Goal: Information Seeking & Learning: Compare options

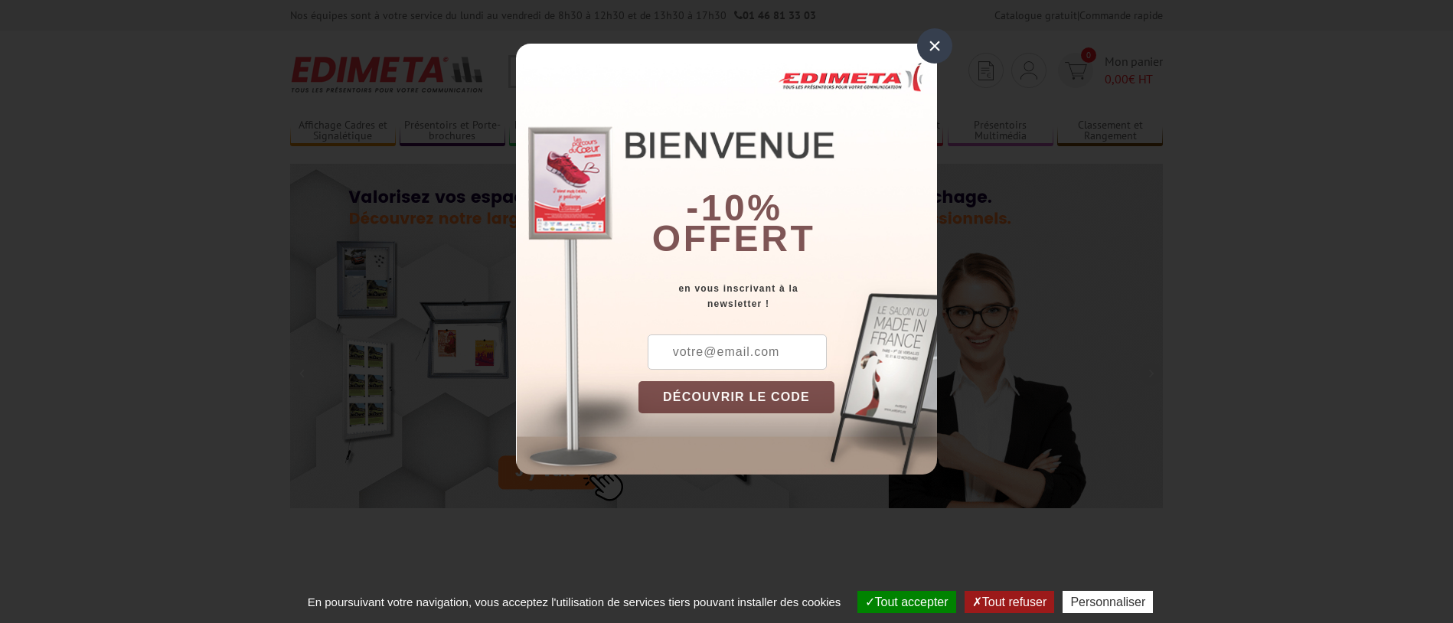
click at [933, 47] on div "×" at bounding box center [934, 45] width 35 height 35
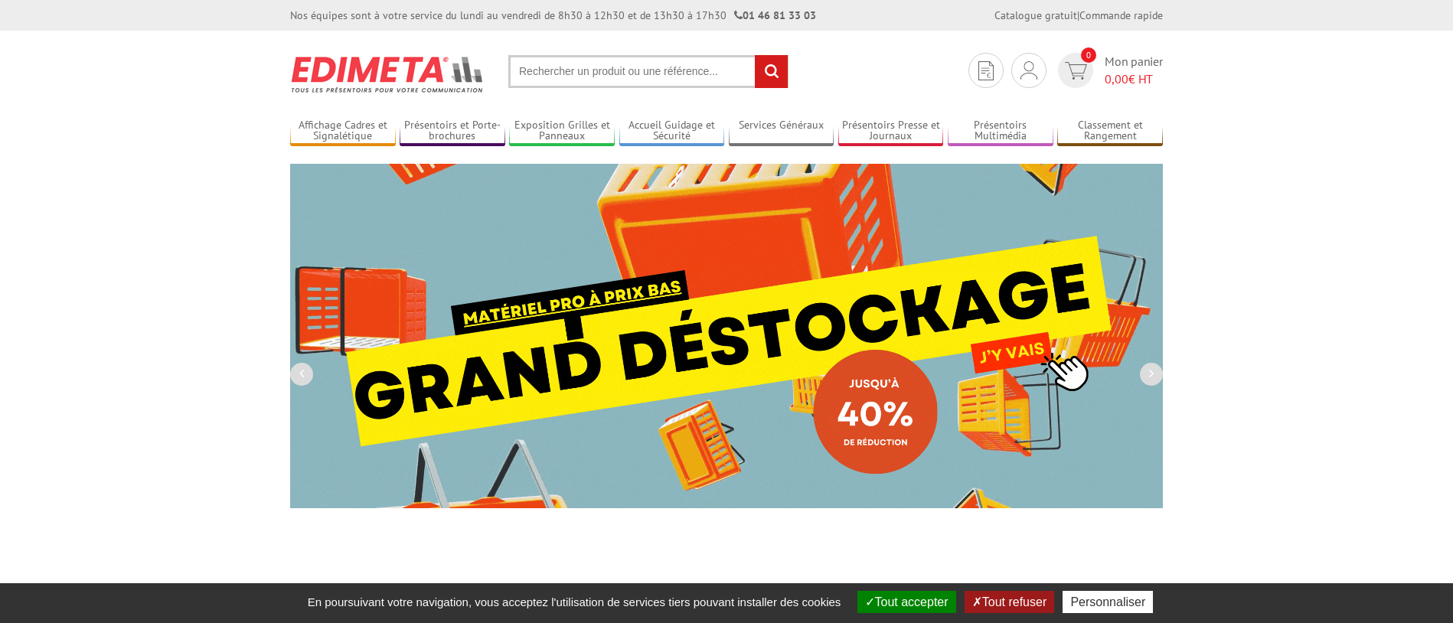
drag, startPoint x: 903, startPoint y: 600, endPoint x: 933, endPoint y: 606, distance: 29.6
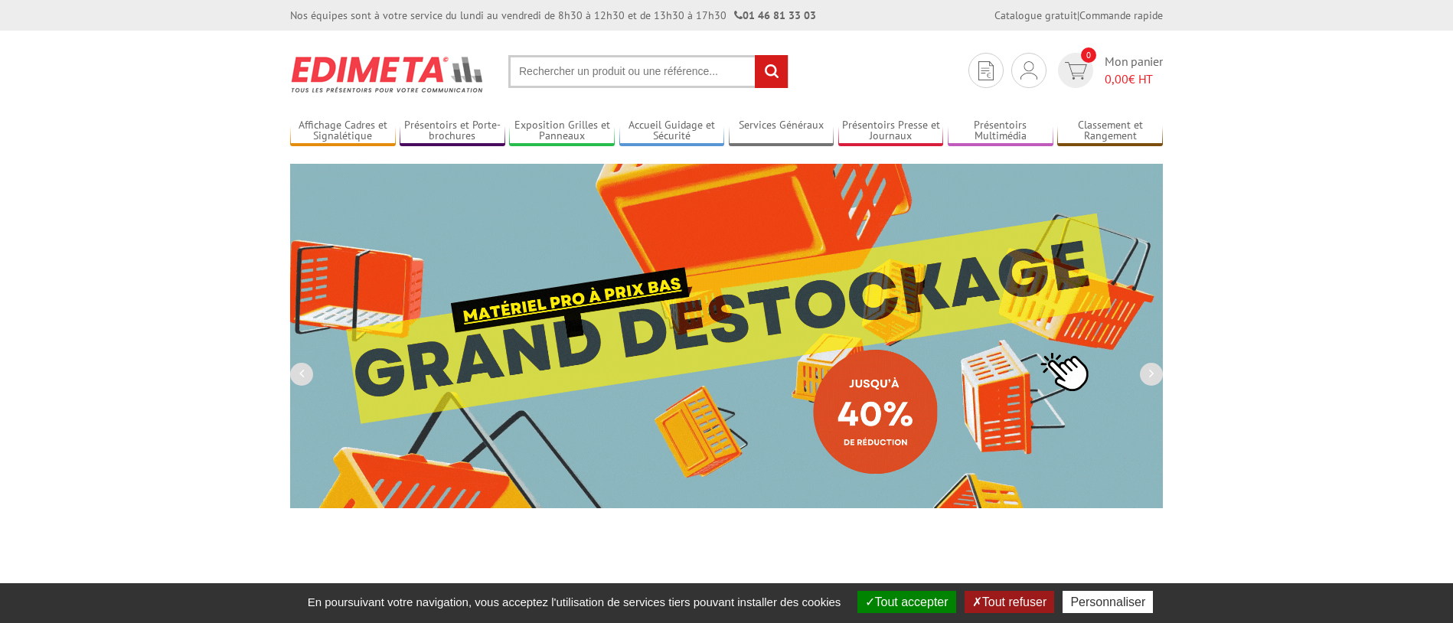
click at [903, 600] on button "Tout accepter" at bounding box center [907, 602] width 99 height 22
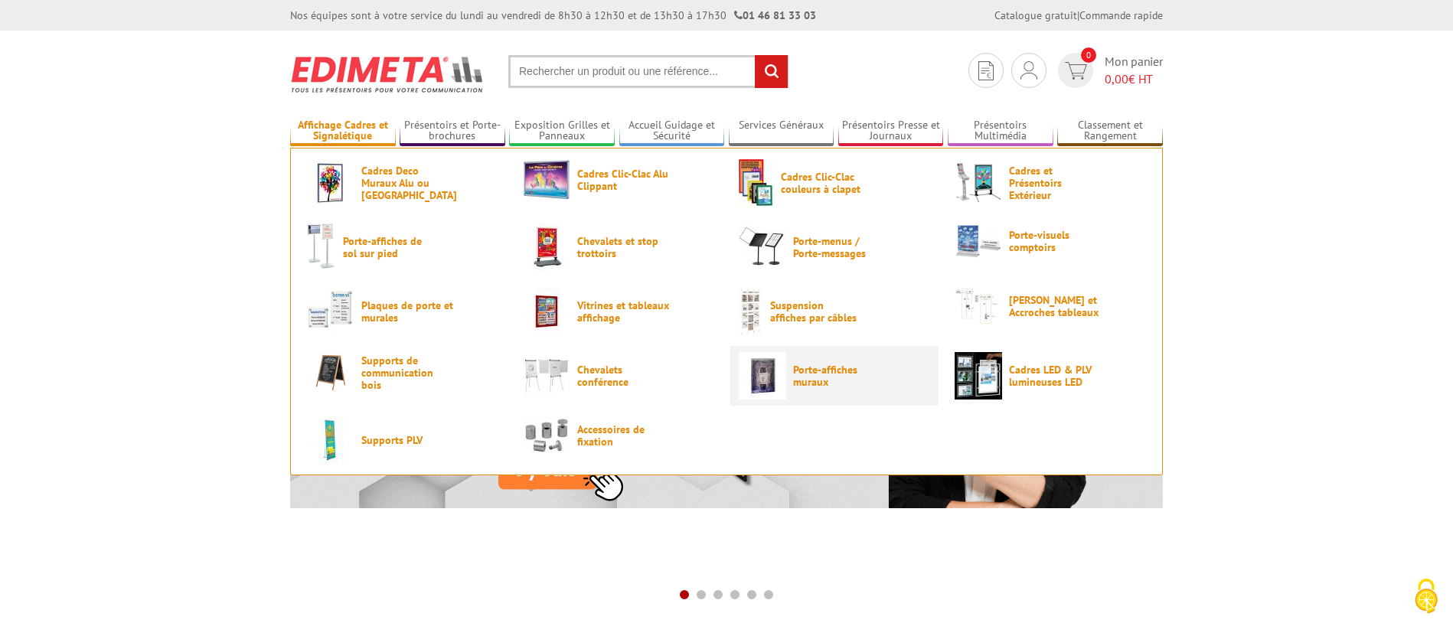
click at [812, 369] on span "Porte-affiches muraux" at bounding box center [839, 376] width 92 height 25
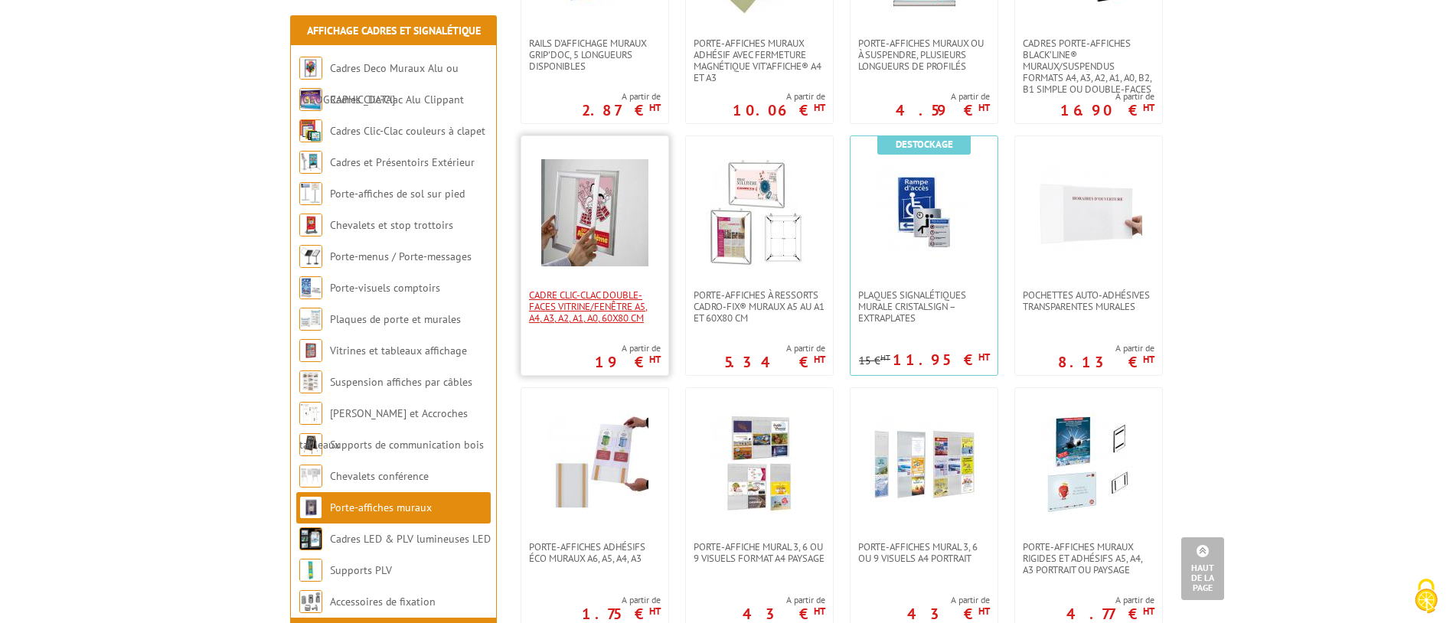
scroll to position [713, 0]
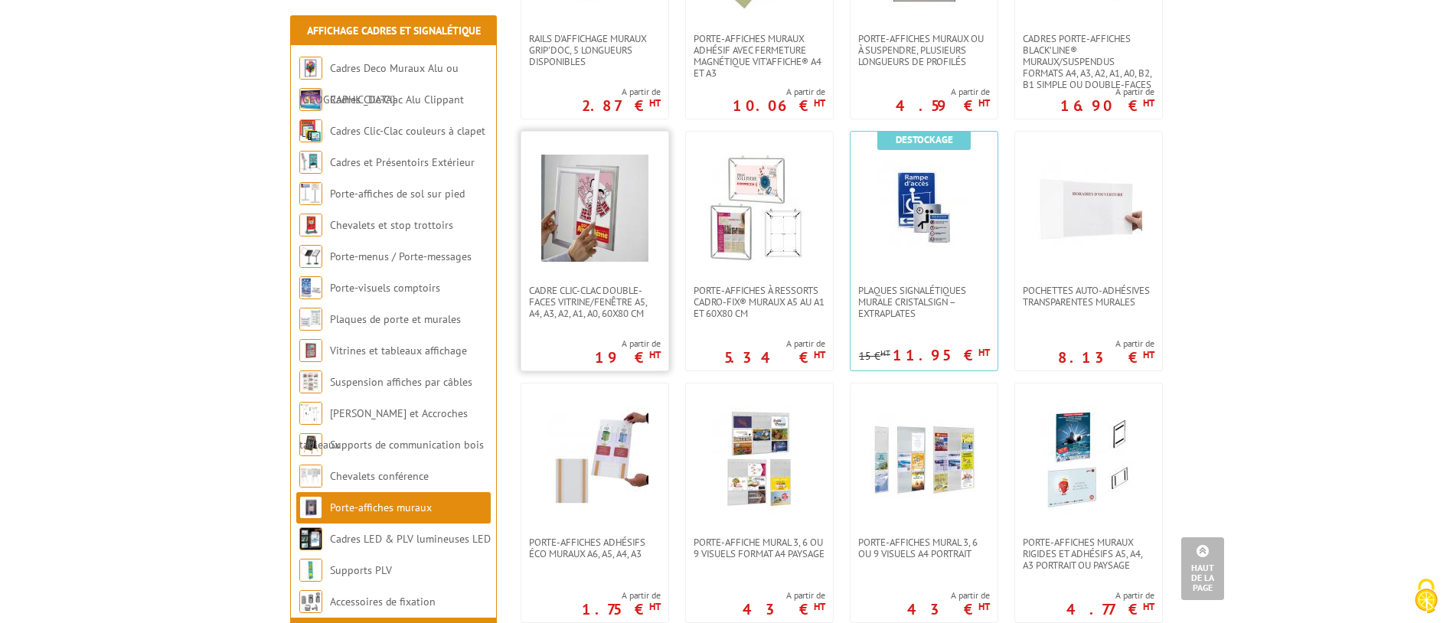
click at [597, 222] on img at bounding box center [594, 208] width 107 height 107
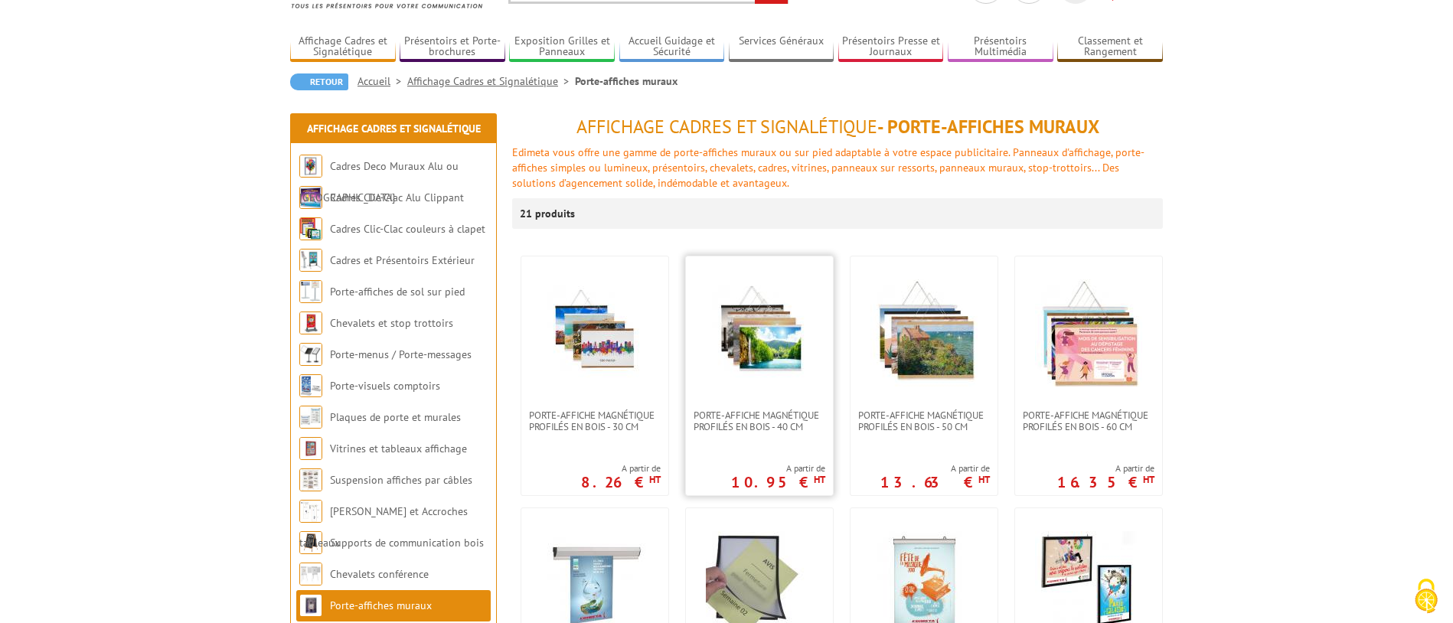
scroll to position [109, 0]
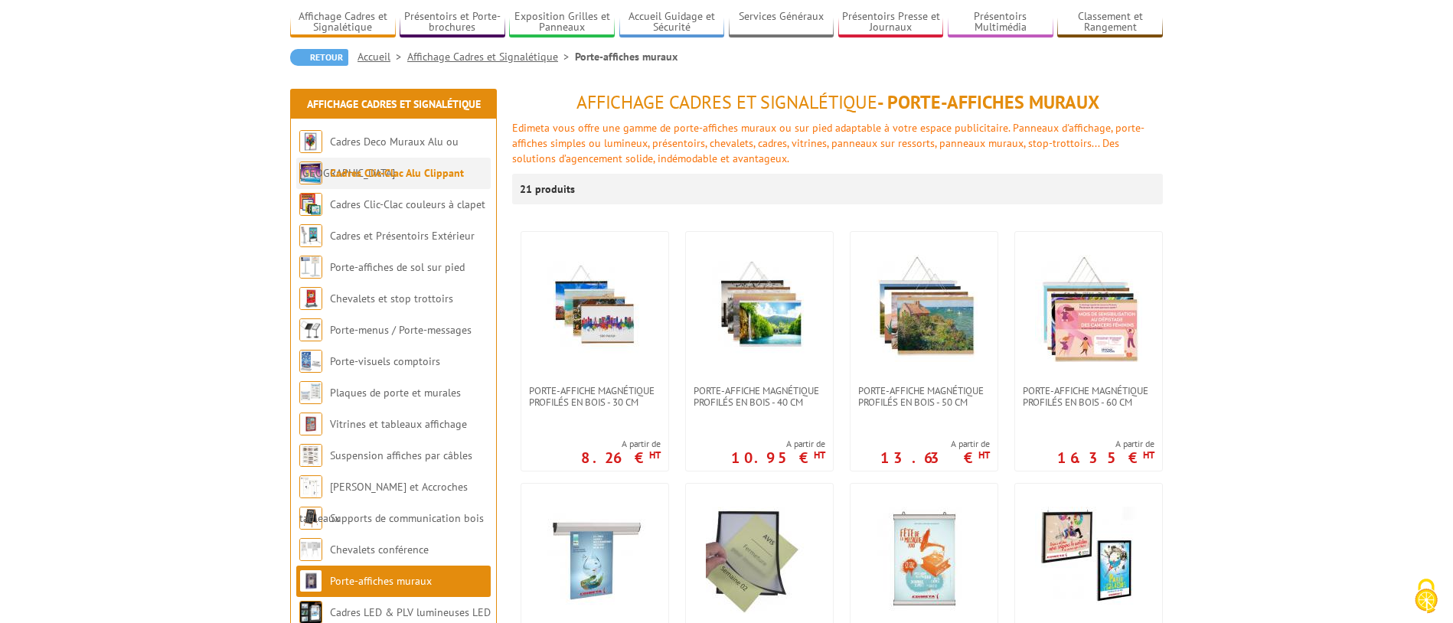
click at [376, 172] on link "Cadres Clic-Clac Alu Clippant" at bounding box center [397, 173] width 134 height 14
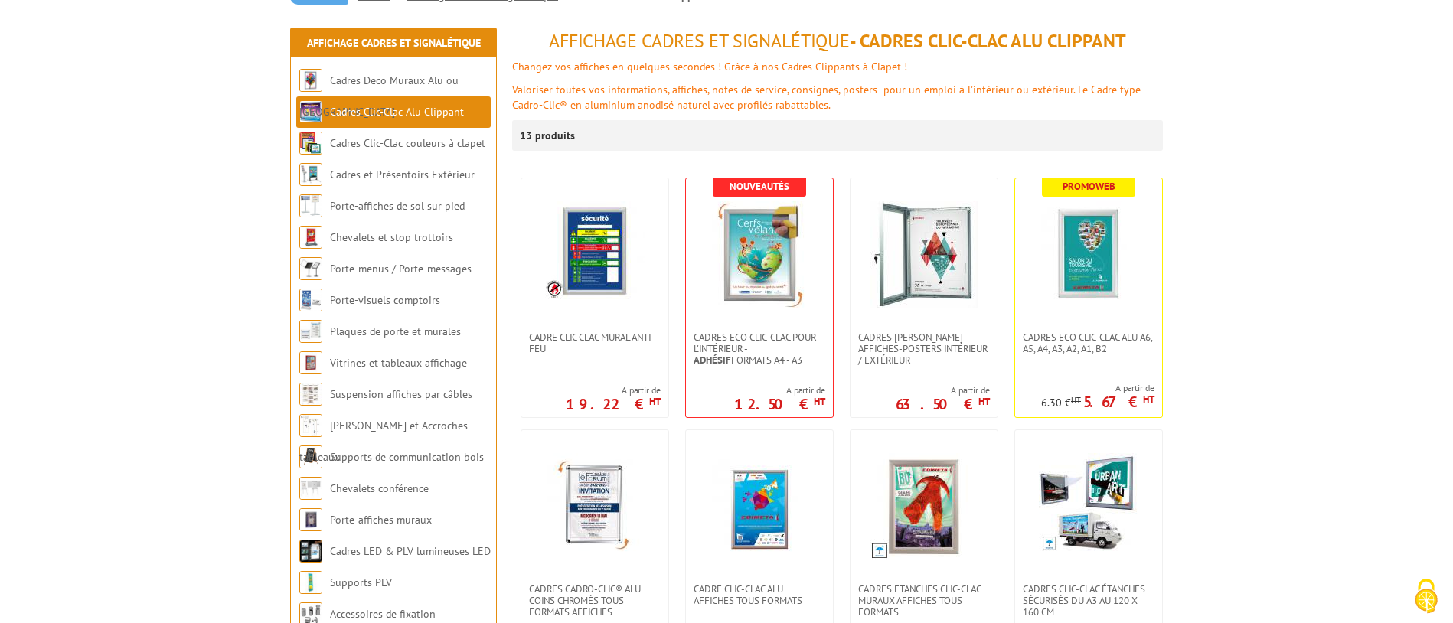
scroll to position [175, 0]
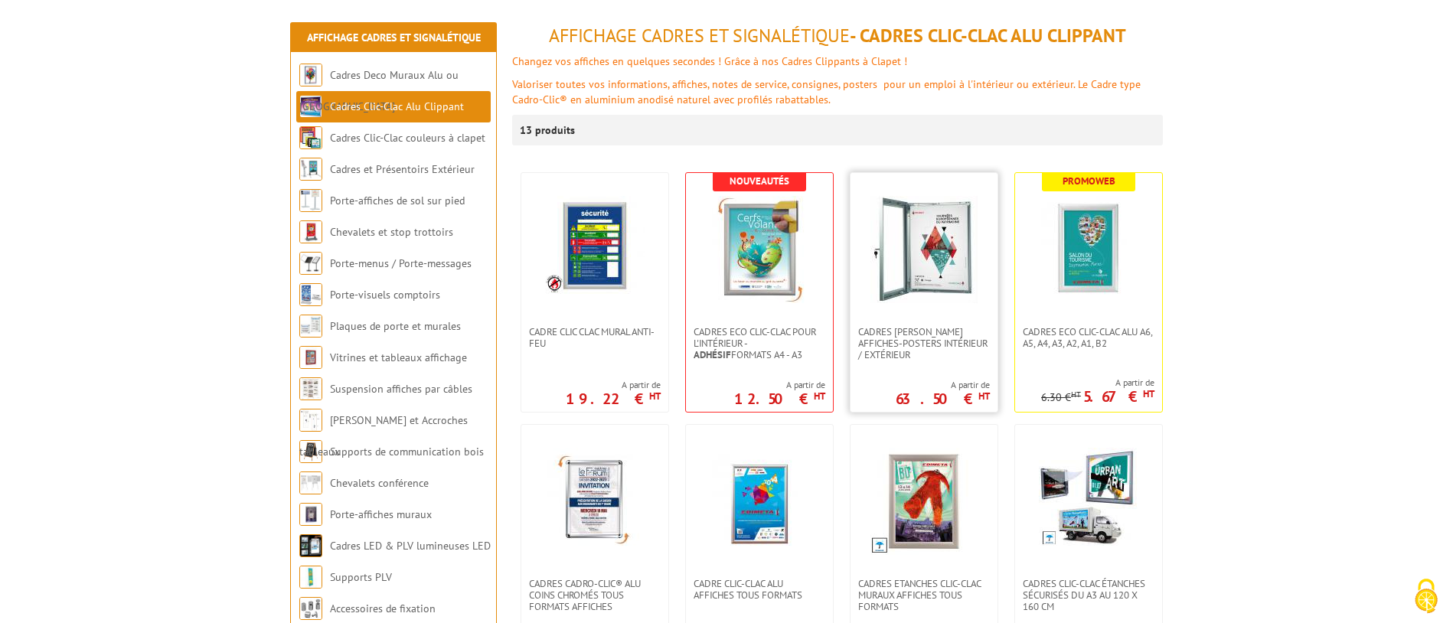
click at [931, 249] on img at bounding box center [924, 249] width 107 height 107
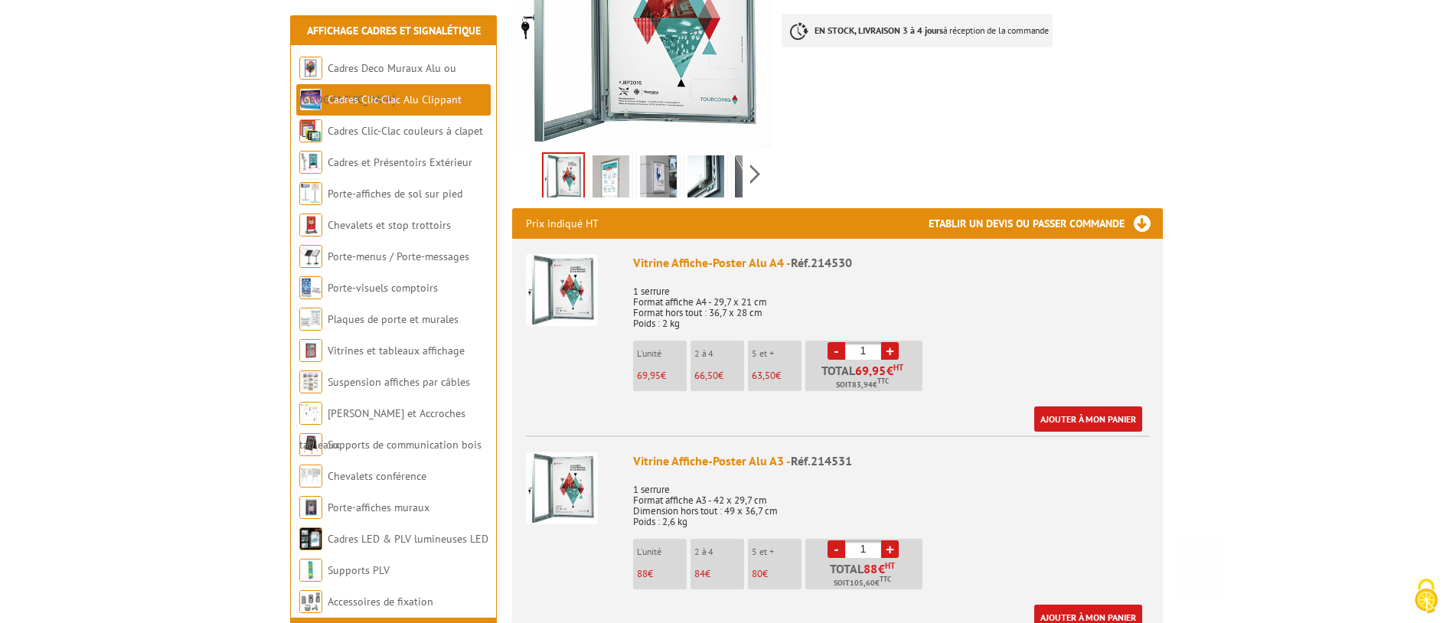
scroll to position [404, 0]
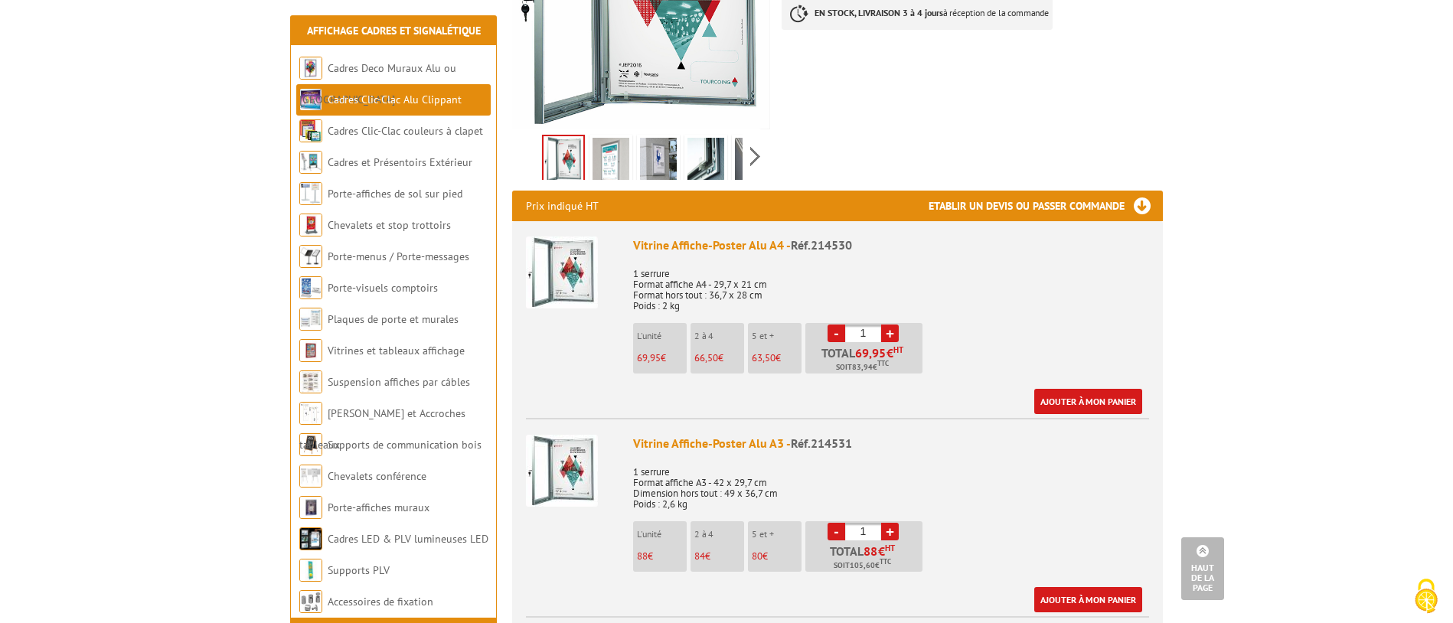
click at [656, 144] on img at bounding box center [658, 161] width 37 height 47
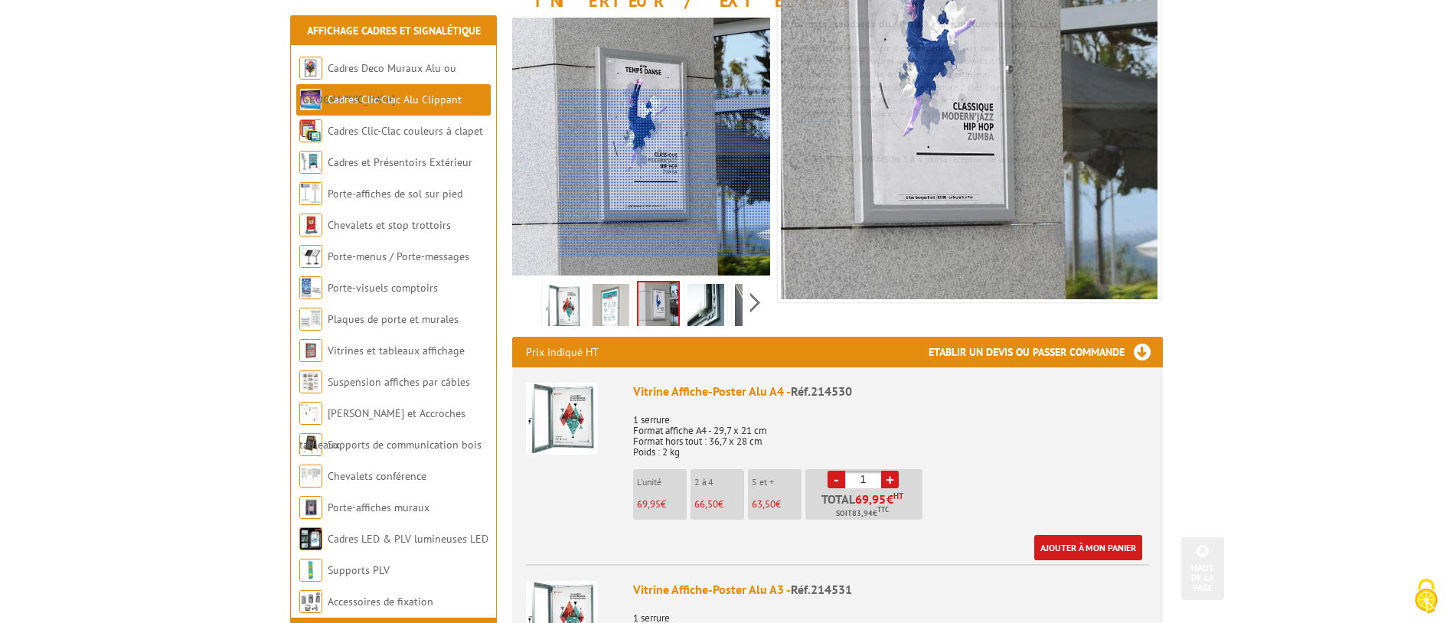
scroll to position [260, 0]
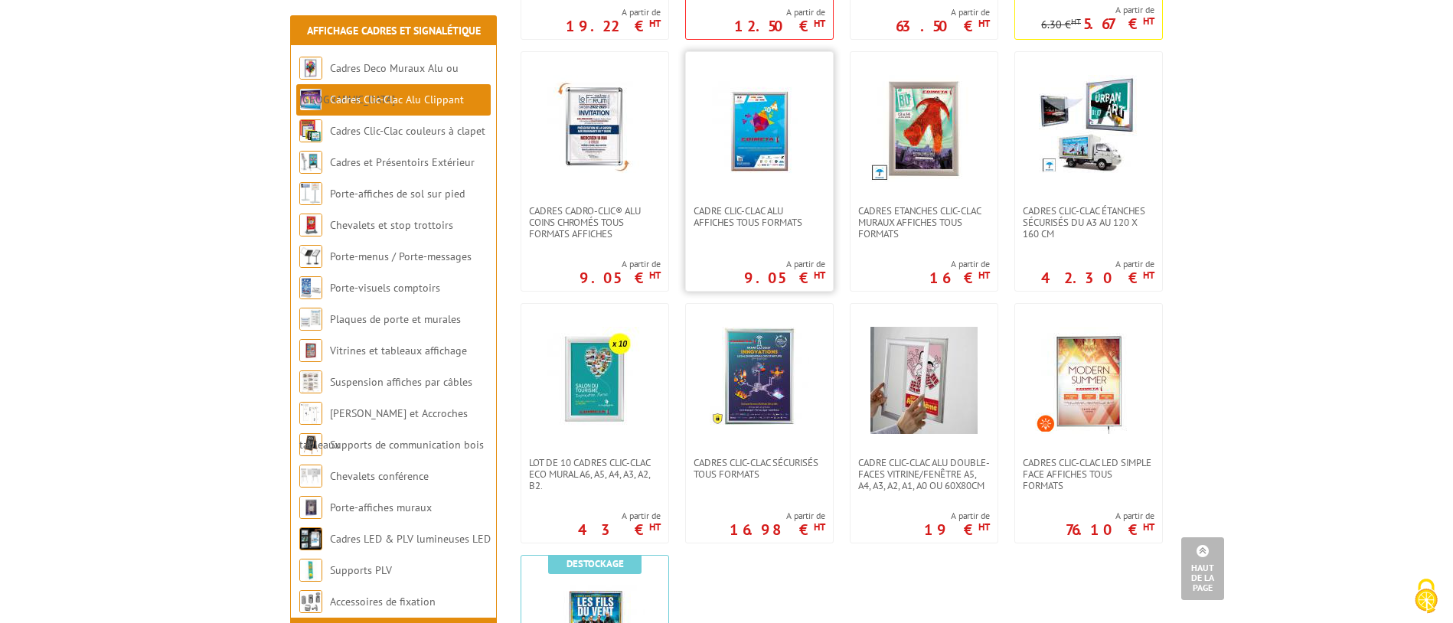
scroll to position [567, 0]
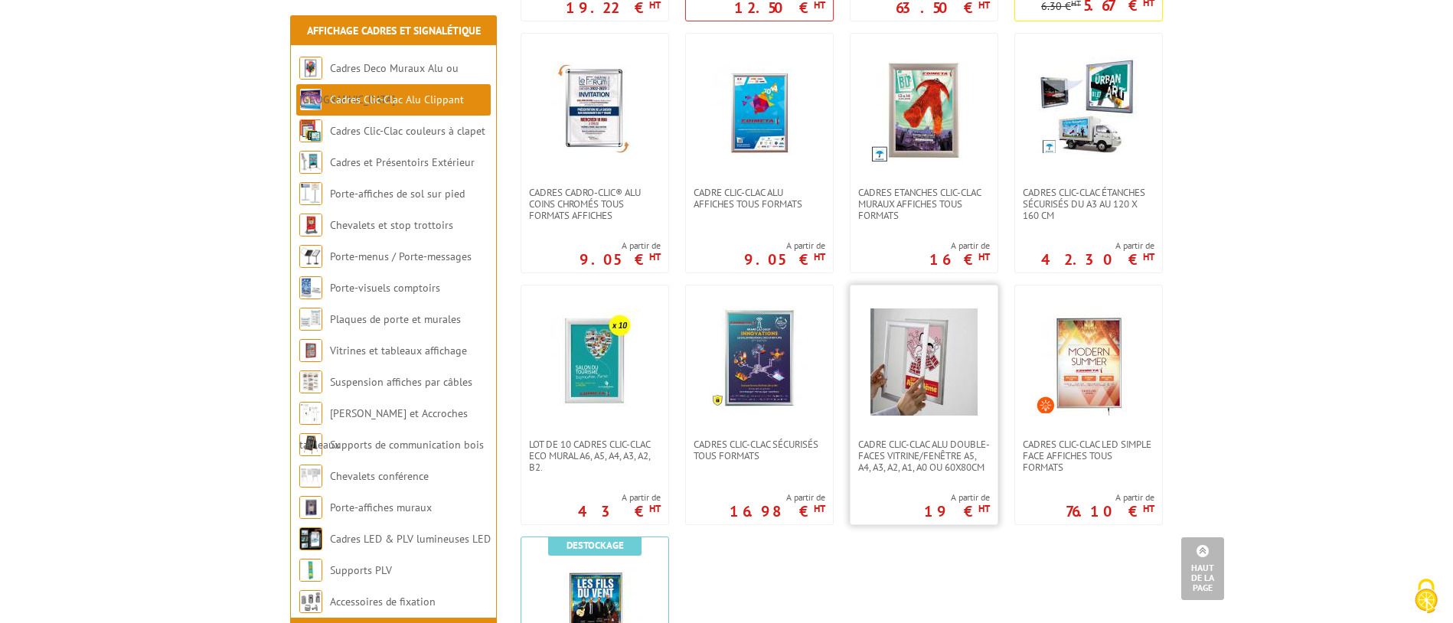
click at [947, 348] on img at bounding box center [924, 362] width 107 height 107
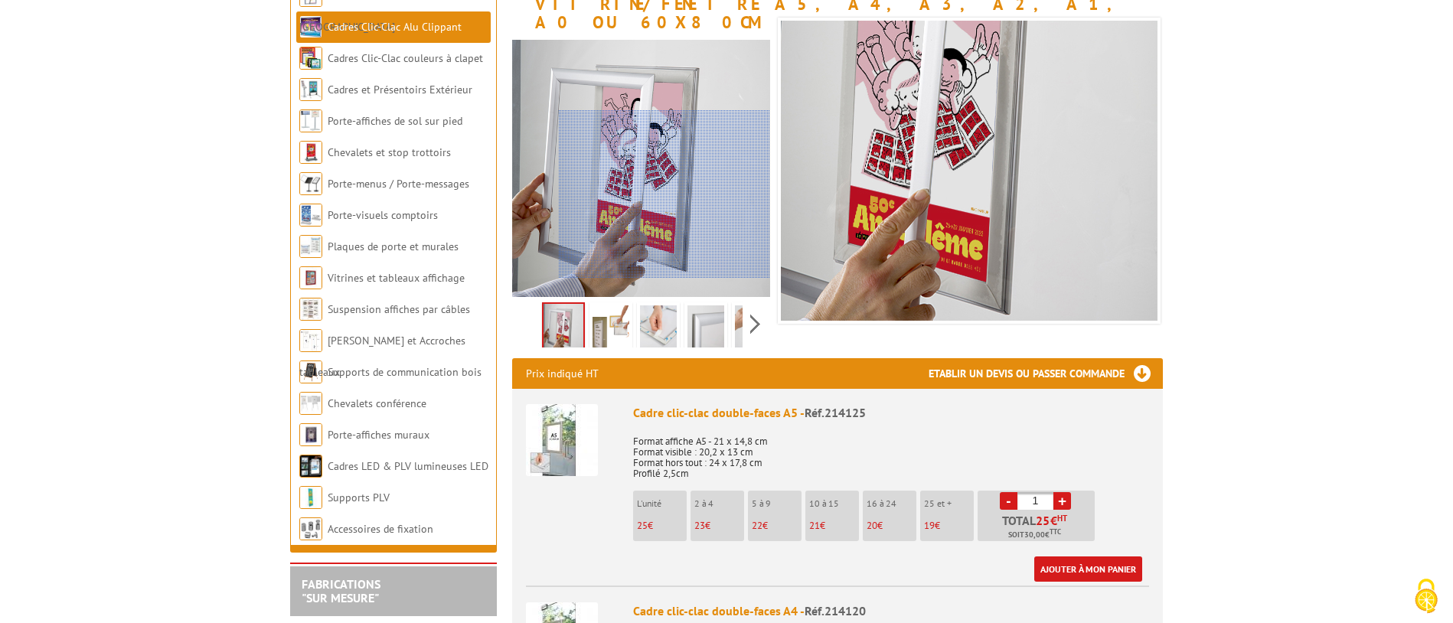
scroll to position [257, 0]
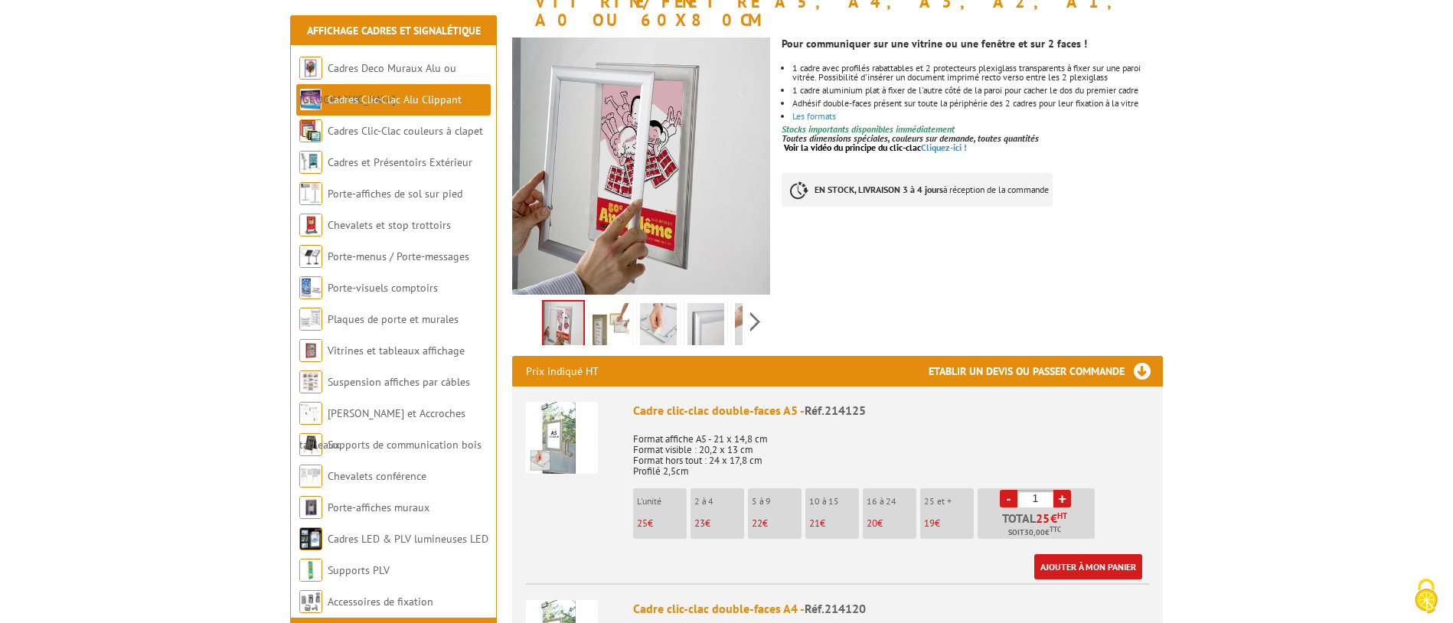
click at [600, 303] on img at bounding box center [611, 326] width 37 height 47
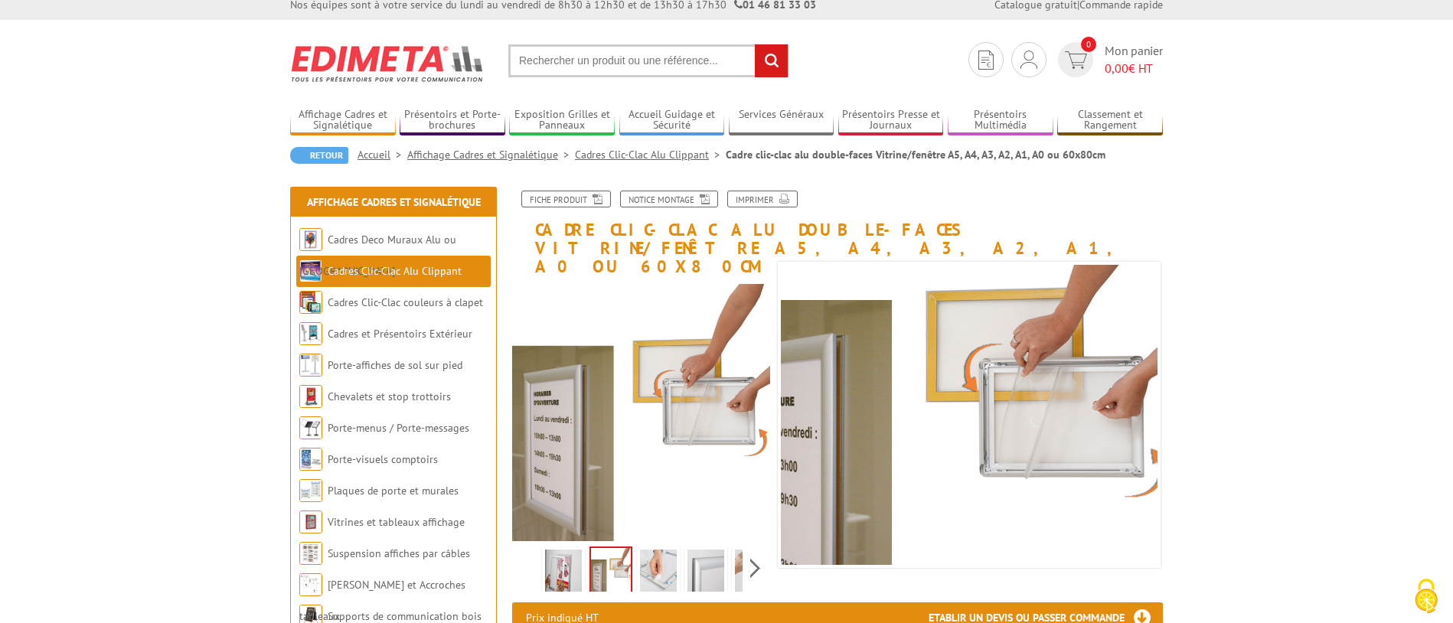
scroll to position [0, 0]
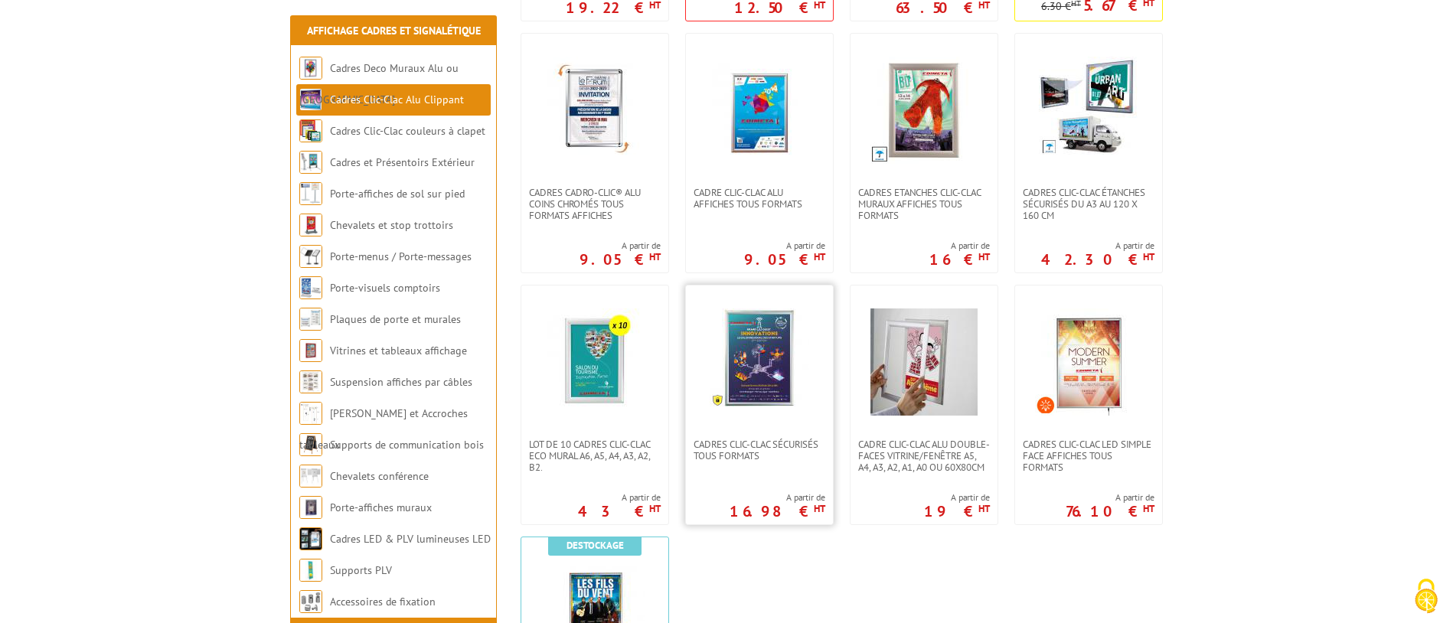
click at [747, 337] on img at bounding box center [760, 359] width 100 height 100
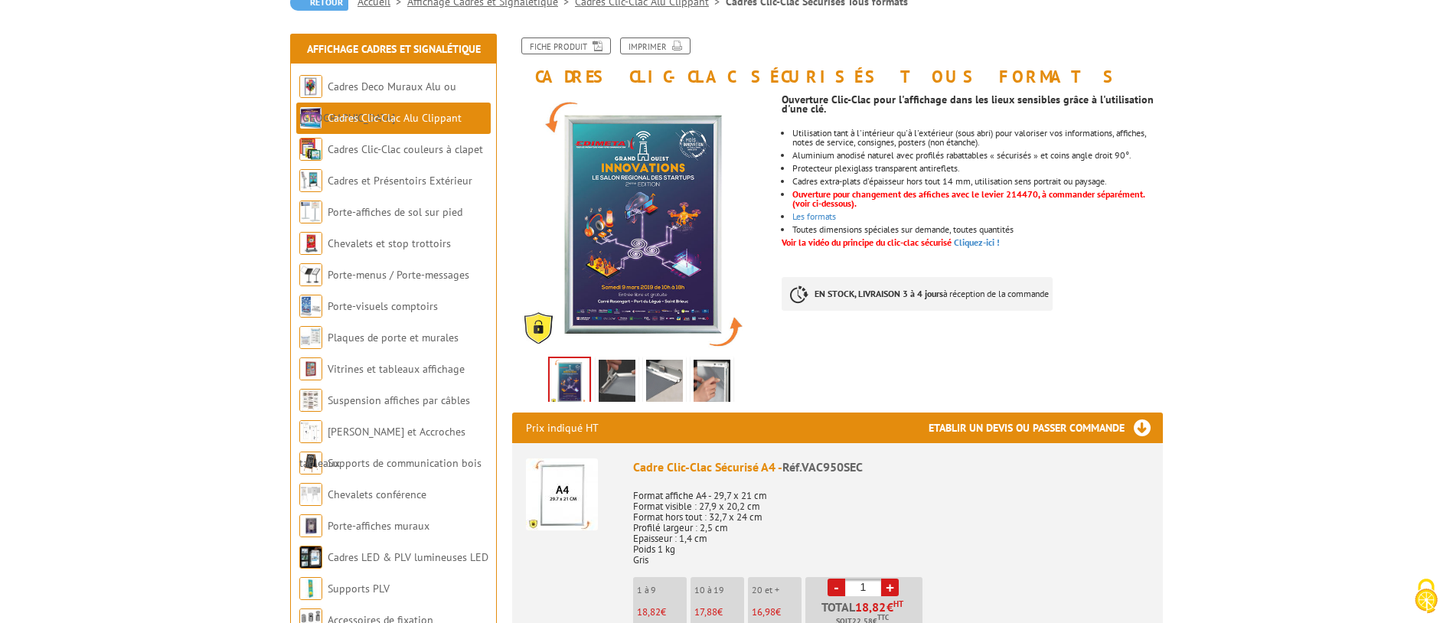
scroll to position [177, 0]
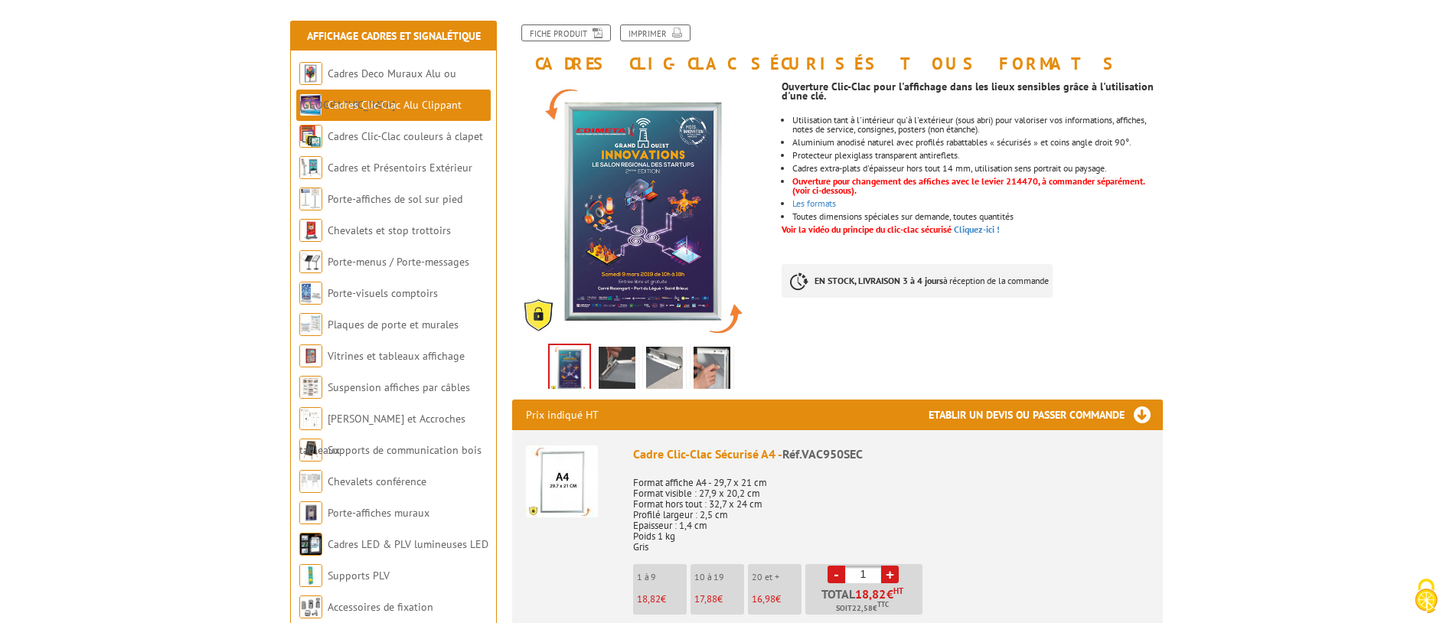
click at [610, 363] on img at bounding box center [617, 370] width 37 height 47
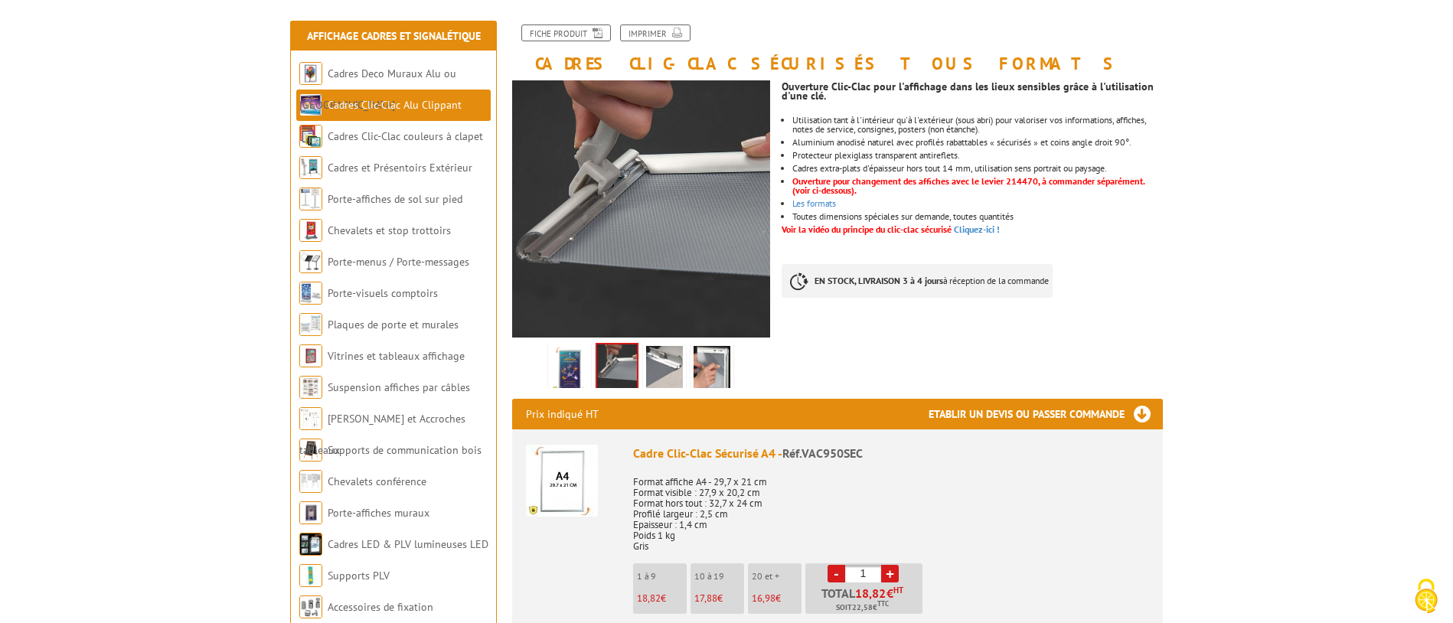
click at [666, 373] on img at bounding box center [664, 369] width 37 height 47
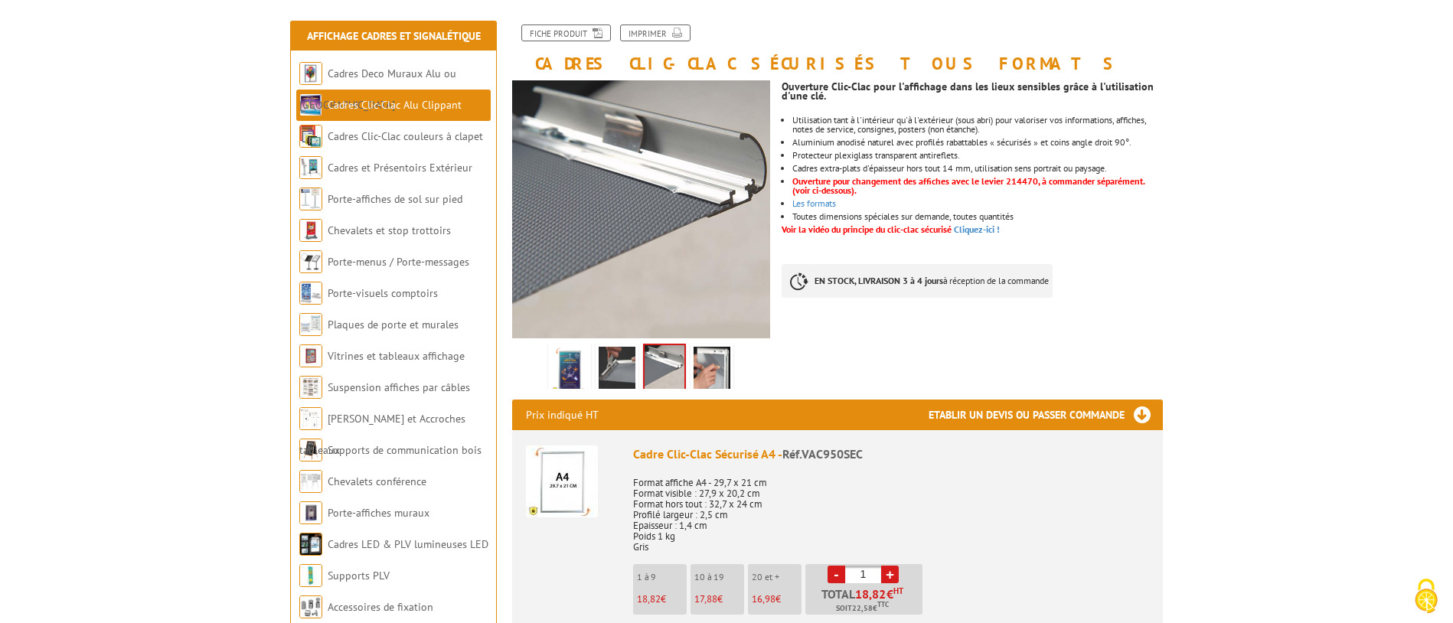
click at [724, 372] on img at bounding box center [712, 370] width 37 height 47
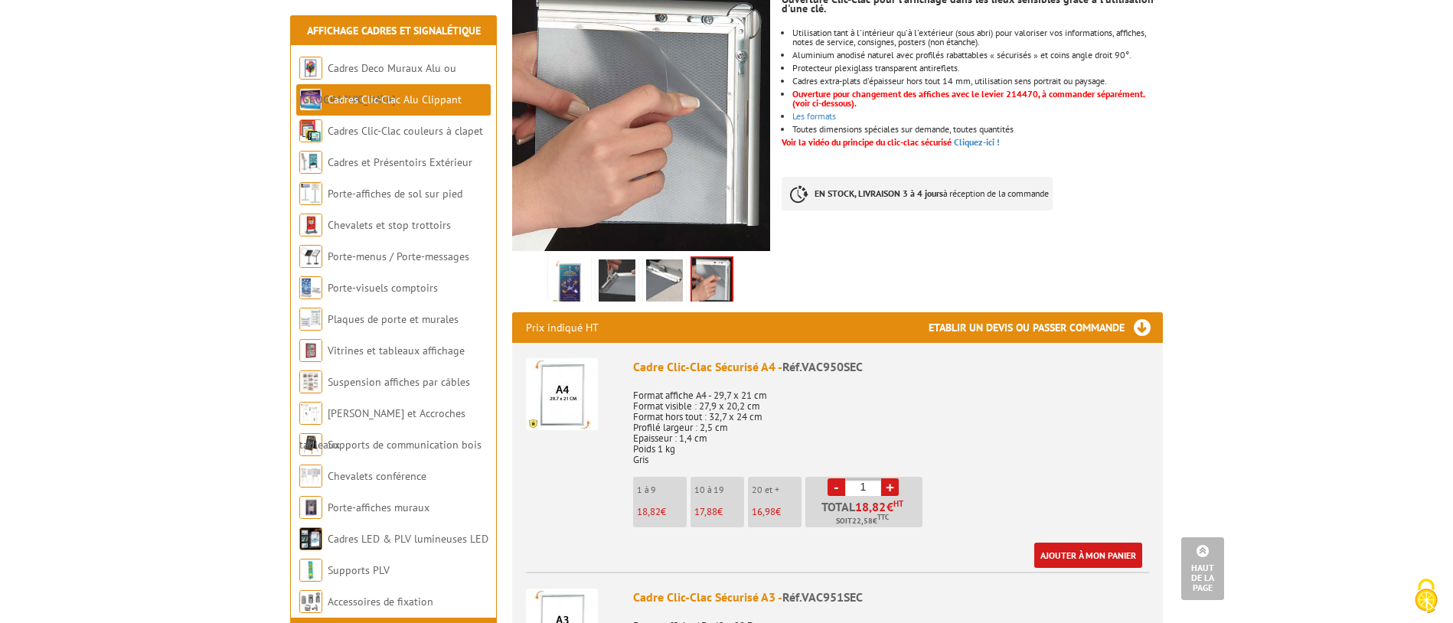
scroll to position [0, 0]
